Goal: Answer question/provide support: Answer question/provide support

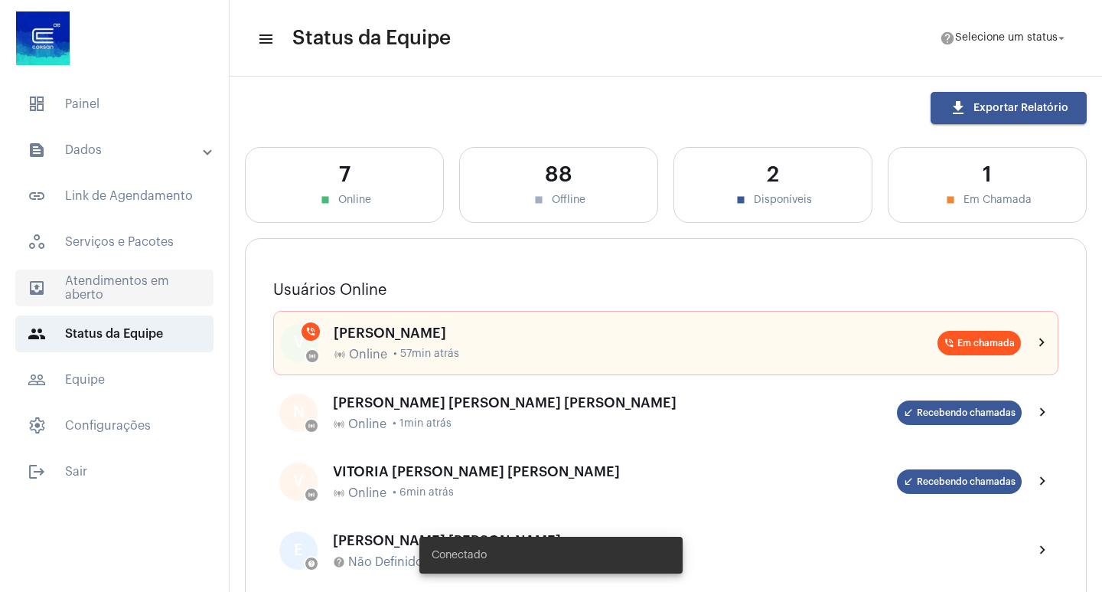
click at [78, 285] on span "outbox_outline Atendimentos em aberto" at bounding box center [114, 287] width 198 height 37
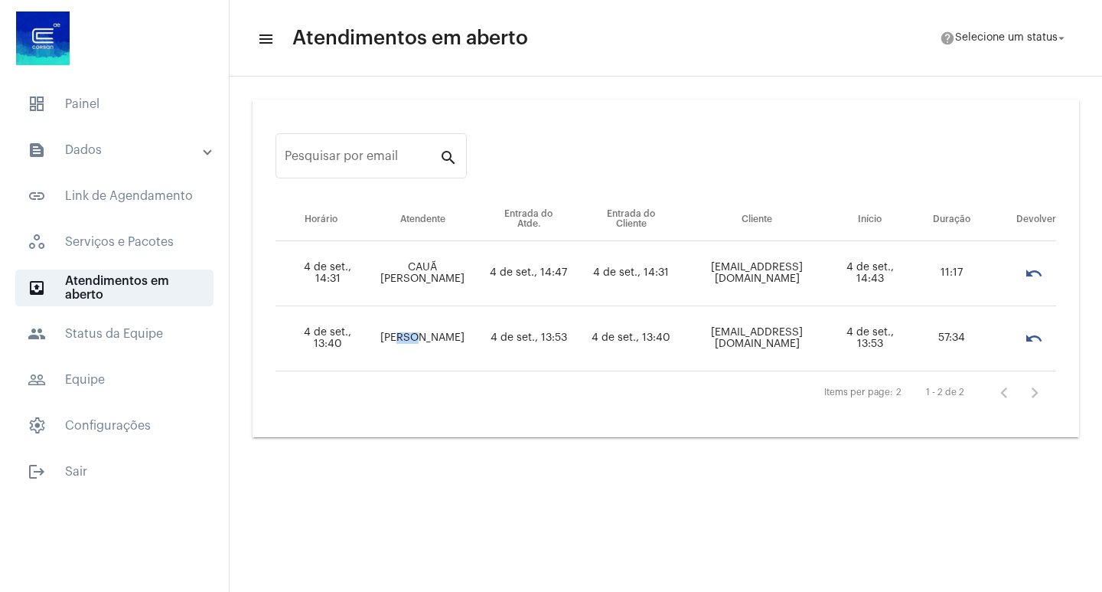
drag, startPoint x: 390, startPoint y: 333, endPoint x: 422, endPoint y: 331, distance: 31.5
click at [422, 331] on td "[PERSON_NAME]" at bounding box center [423, 338] width 112 height 65
click at [374, 365] on td "[PERSON_NAME]" at bounding box center [423, 338] width 112 height 65
click at [945, 338] on td "57:46" at bounding box center [951, 338] width 83 height 65
click at [910, 343] on td "4 de set., 13:53" at bounding box center [871, 338] width 80 height 65
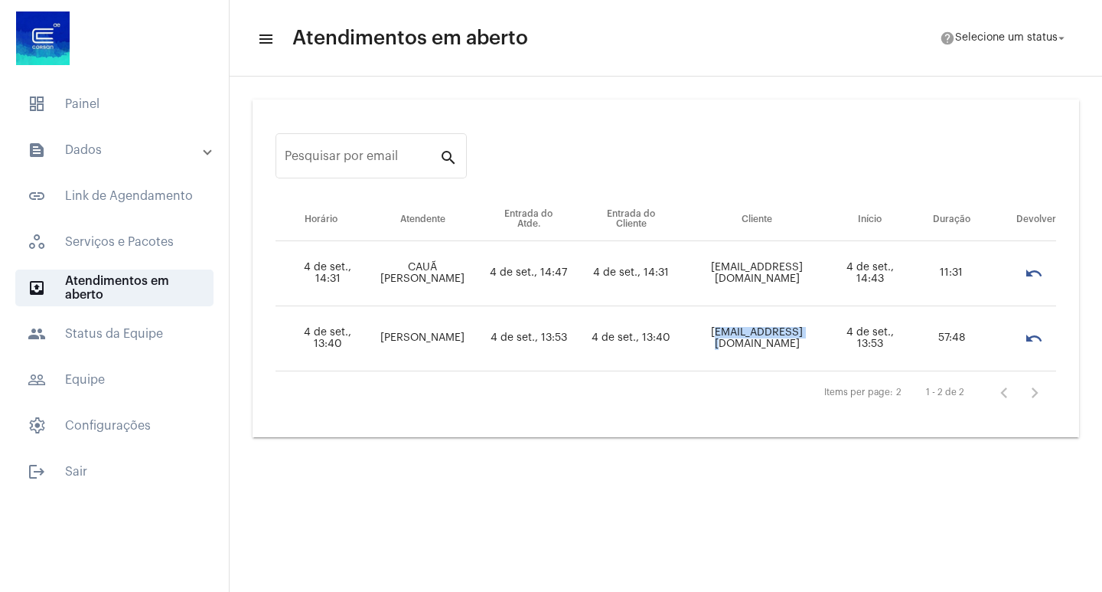
drag, startPoint x: 658, startPoint y: 331, endPoint x: 742, endPoint y: 335, distance: 84.3
click at [742, 335] on td "mellovarelarosangela@gmail.com" at bounding box center [757, 338] width 147 height 65
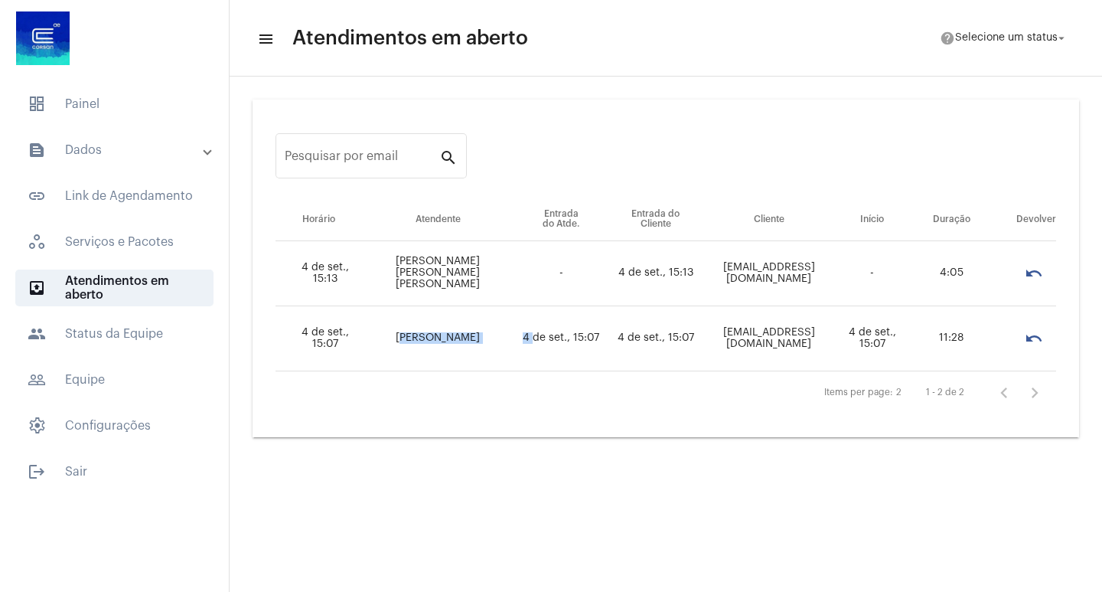
drag, startPoint x: 382, startPoint y: 330, endPoint x: 496, endPoint y: 330, distance: 114.1
click at [496, 330] on tr "4 de set., 15:07 VITÓRIA MARIA BARBOSA DA CRUZ 4 de set., 15:07 4 de set., 15:0…" at bounding box center [666, 338] width 781 height 65
click at [456, 443] on div "Pesquisar por email search Horário Atendente Entrada do Atde. Entrada do Client…" at bounding box center [665, 268] width 857 height 368
